Goal: Communication & Community: Answer question/provide support

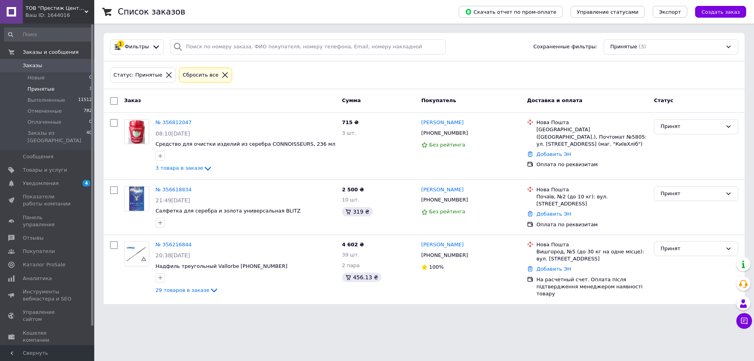
click at [543, 67] on div "Статус: Принятые Сбросить все" at bounding box center [423, 75] width 631 height 18
click at [534, 71] on div "Статус: Принятые Сбросить все" at bounding box center [423, 75] width 631 height 18
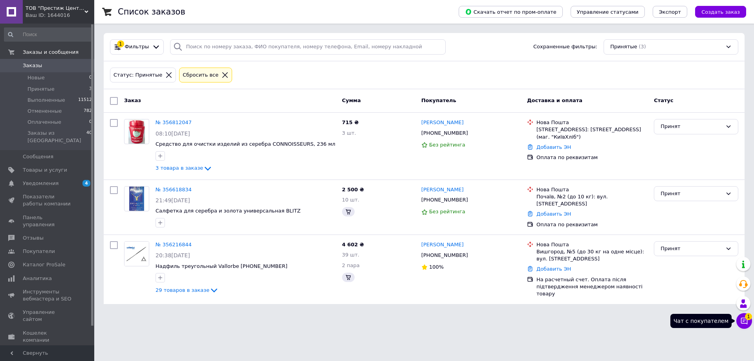
click at [744, 325] on button "Чат с покупателем 1" at bounding box center [744, 321] width 16 height 16
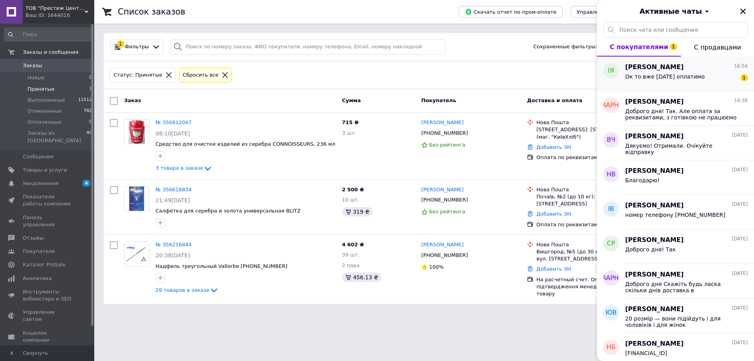
click at [652, 75] on span "Ок то вже завтра оплатимо" at bounding box center [664, 76] width 79 height 6
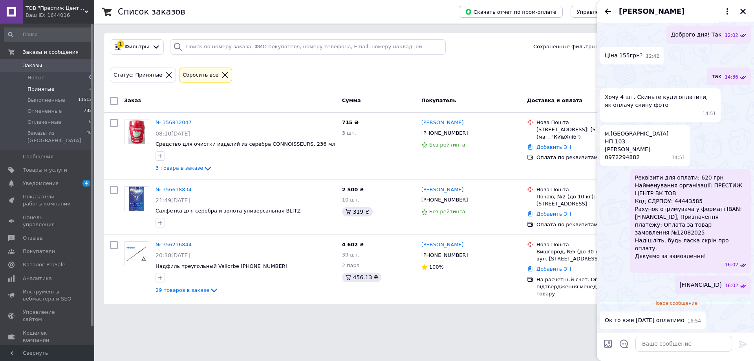
scroll to position [488, 0]
click at [265, 313] on html "ТОВ "Престиж Центр ВК" Ваш ID: 1644016 Сайт ТОВ "Престиж Центр ВК" Кабинет поку…" at bounding box center [377, 156] width 754 height 313
